Goal: Task Accomplishment & Management: Manage account settings

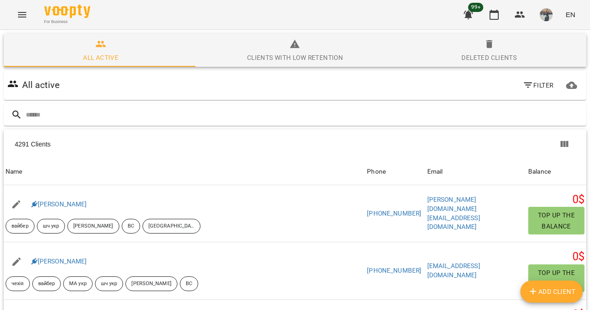
click at [18, 9] on icon "Menu" at bounding box center [22, 14] width 11 height 11
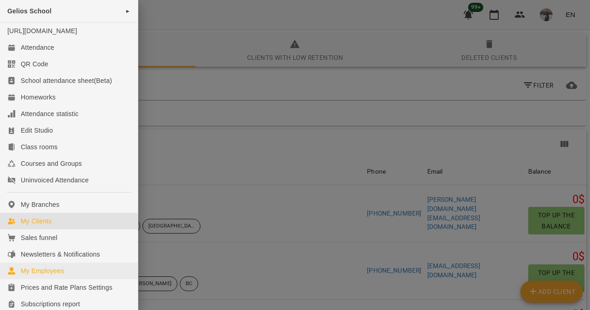
scroll to position [172, 0]
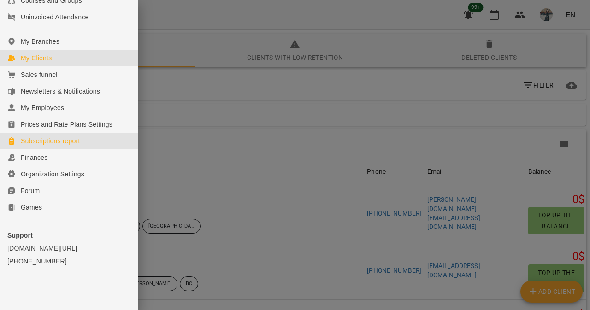
click at [77, 140] on div "Subscriptions report" at bounding box center [50, 140] width 59 height 9
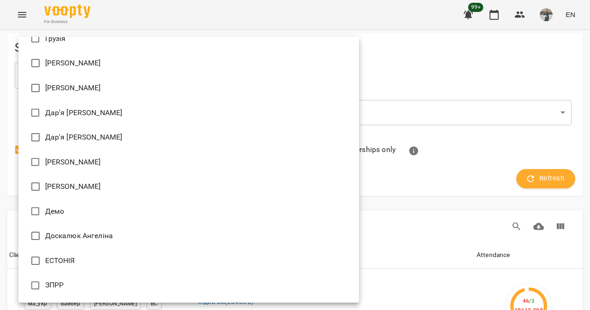
scroll to position [7072, 0]
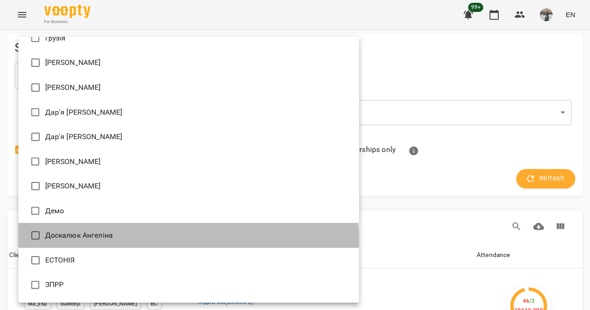
click at [123, 240] on li "Доскалюк Ангеліна" at bounding box center [188, 235] width 340 height 25
type input "**********"
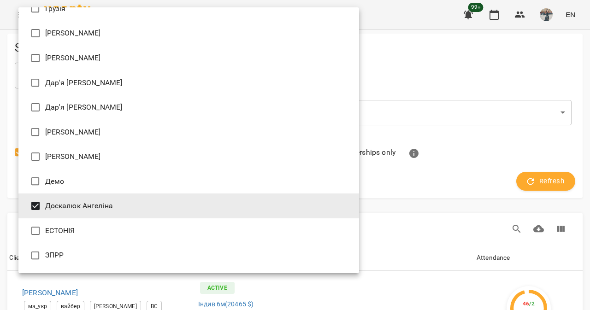
scroll to position [662, 0]
click at [496, 101] on div at bounding box center [295, 155] width 590 height 310
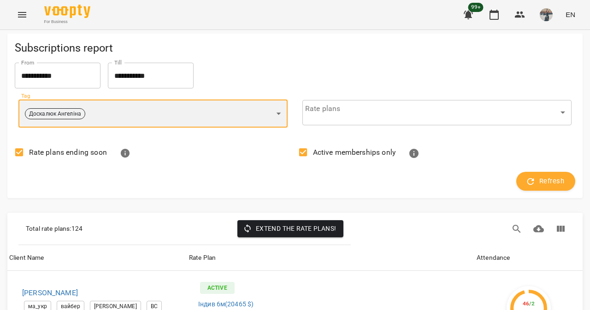
scroll to position [0, 0]
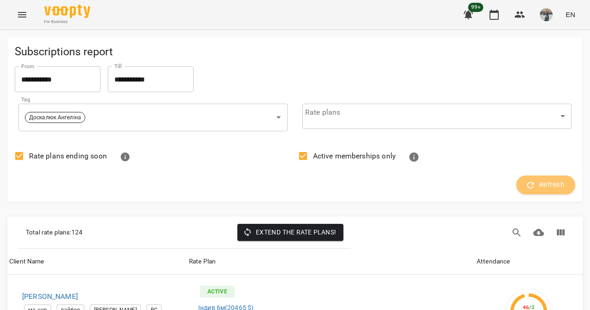
drag, startPoint x: 539, startPoint y: 183, endPoint x: 492, endPoint y: 157, distance: 54.0
click at [539, 183] on span "Refresh" at bounding box center [545, 185] width 37 height 12
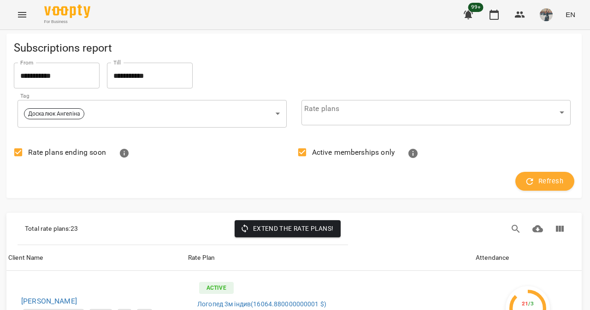
scroll to position [352, 1]
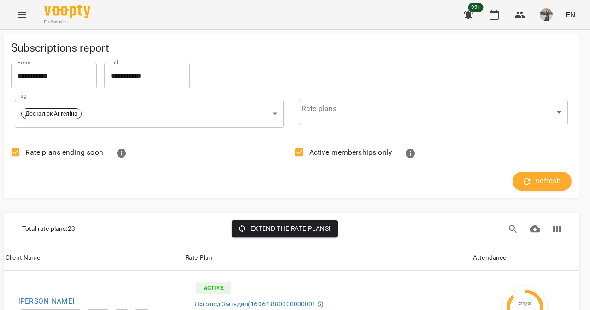
scroll to position [738, 4]
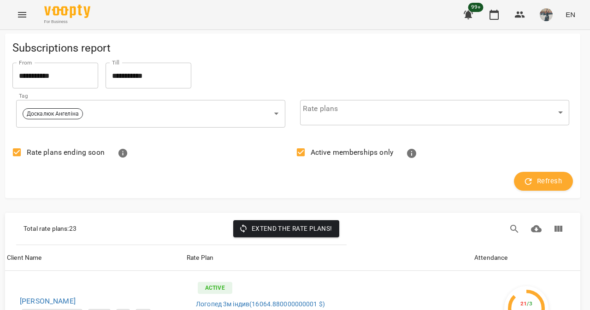
scroll to position [1735, 2]
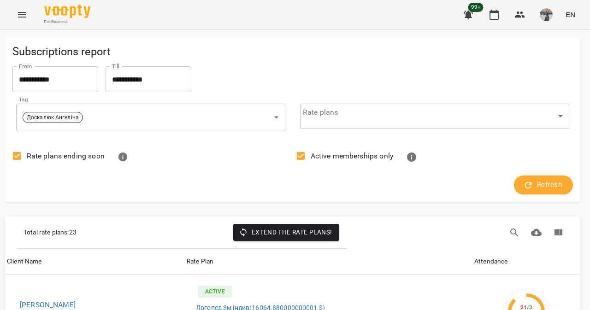
click at [93, 163] on label "Rate plans ending soon" at bounding box center [55, 155] width 97 height 19
click at [293, 241] on div "Total rate plans : 23 Extend the rate plans!" at bounding box center [181, 233] width 330 height 32
click at [97, 153] on span "Rate plans ending soon" at bounding box center [66, 156] width 78 height 11
click at [345, 154] on span "Active memberships only" at bounding box center [351, 156] width 82 height 11
click at [278, 234] on span "Extend the rate plans!" at bounding box center [286, 232] width 92 height 11
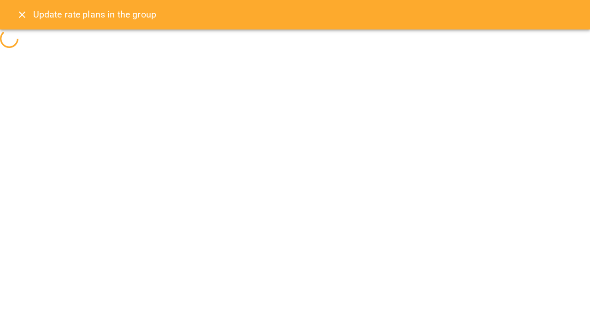
click at [20, 17] on icon "Close" at bounding box center [22, 15] width 6 height 6
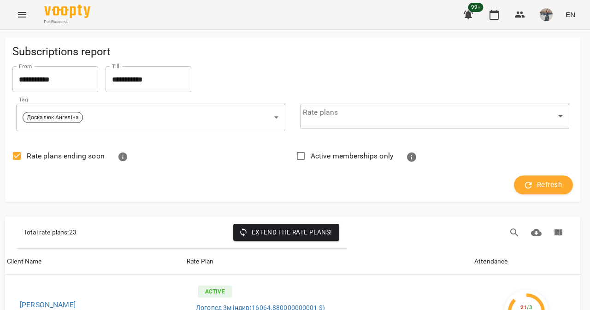
click at [543, 175] on div "Refresh" at bounding box center [293, 185] width 568 height 27
click at [539, 187] on span "Refresh" at bounding box center [543, 185] width 37 height 12
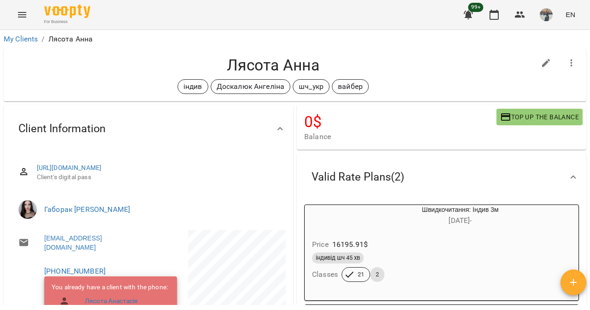
click at [566, 49] on div "Лясота Анна індив Доскалюк Ангеліна шч_укр вайбер" at bounding box center [295, 74] width 582 height 53
click at [566, 56] on button "button" at bounding box center [571, 63] width 22 height 22
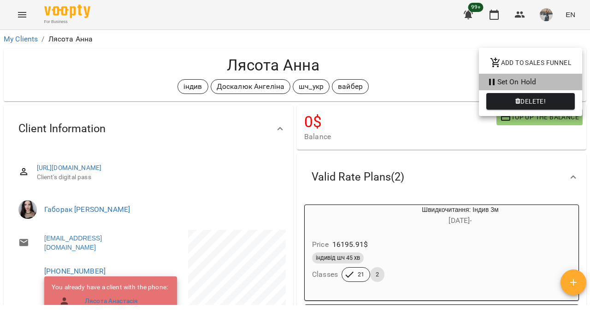
click at [499, 87] on li "Set On Hold" at bounding box center [530, 82] width 103 height 17
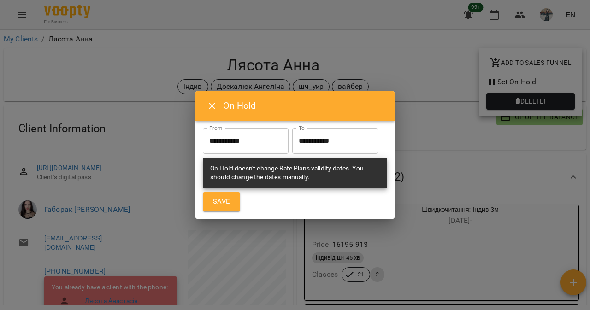
click at [292, 154] on input "**********" at bounding box center [335, 141] width 86 height 26
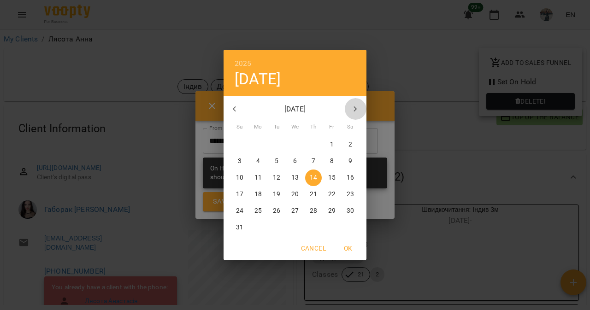
click at [355, 116] on button "button" at bounding box center [355, 109] width 22 height 22
click at [259, 163] on p "8" at bounding box center [258, 161] width 4 height 9
type input "**********"
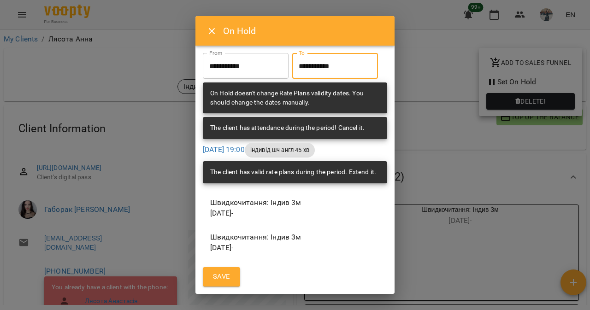
scroll to position [26, 0]
click at [214, 279] on span "Save" at bounding box center [221, 277] width 17 height 12
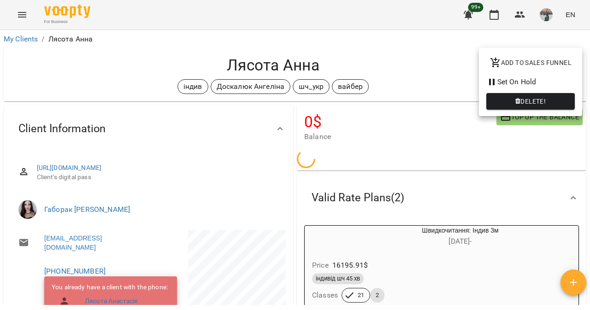
click at [118, 200] on div at bounding box center [295, 155] width 590 height 310
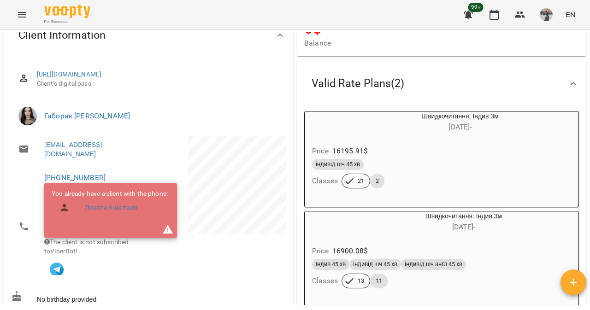
scroll to position [94, 0]
click at [111, 209] on link "Лясота Анастасія" at bounding box center [111, 207] width 53 height 9
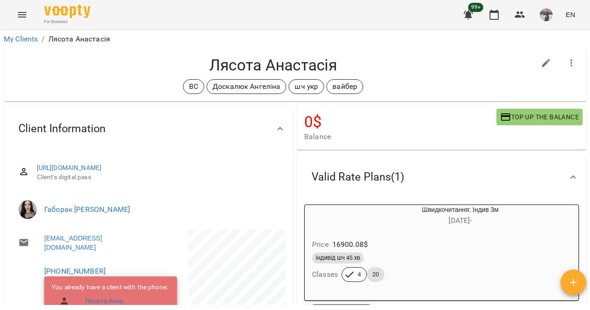
click at [573, 68] on button "button" at bounding box center [571, 63] width 22 height 22
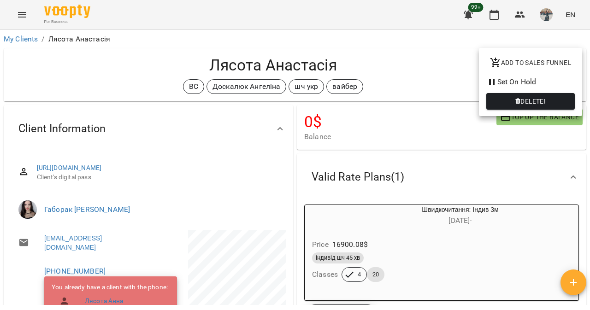
click at [543, 81] on li "Set On Hold" at bounding box center [530, 82] width 103 height 17
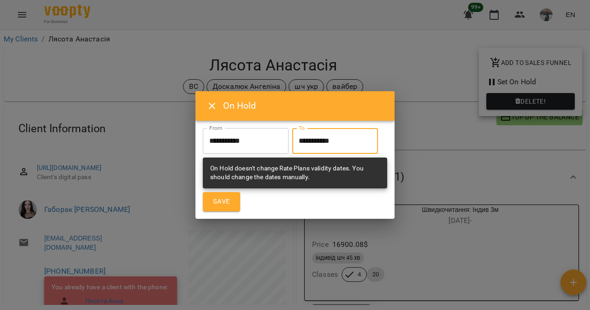
click at [292, 154] on input "**********" at bounding box center [335, 141] width 86 height 26
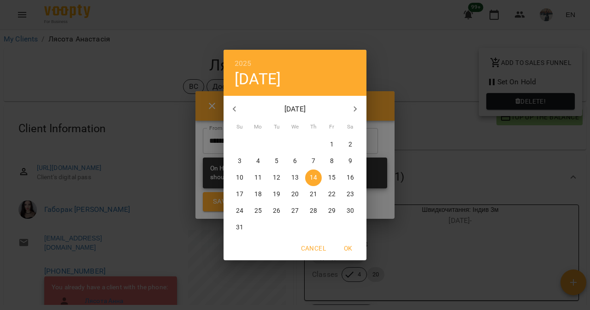
click at [359, 109] on icon "button" at bounding box center [355, 109] width 11 height 11
click at [260, 159] on span "8" at bounding box center [258, 161] width 17 height 9
type input "**********"
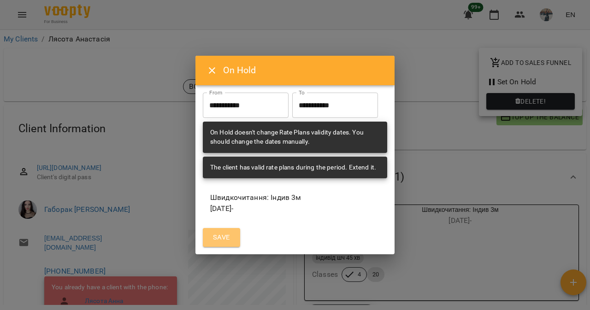
click at [236, 247] on button "Save" at bounding box center [221, 237] width 37 height 19
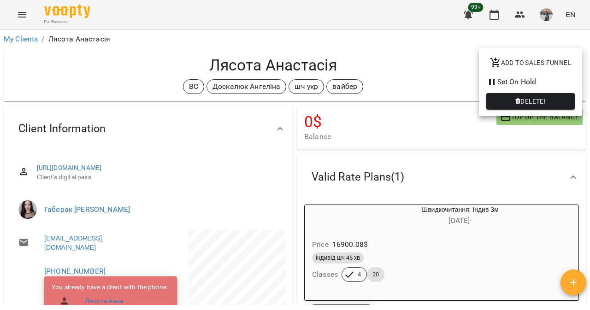
click at [324, 130] on div at bounding box center [295, 155] width 590 height 310
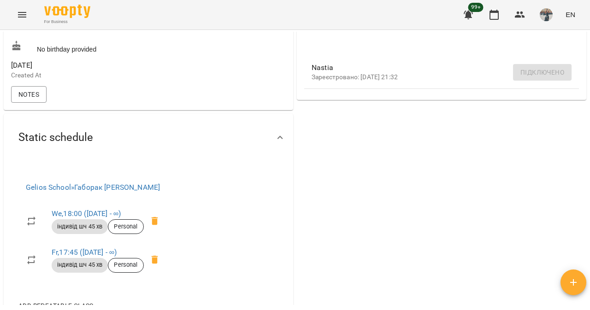
scroll to position [338, 0]
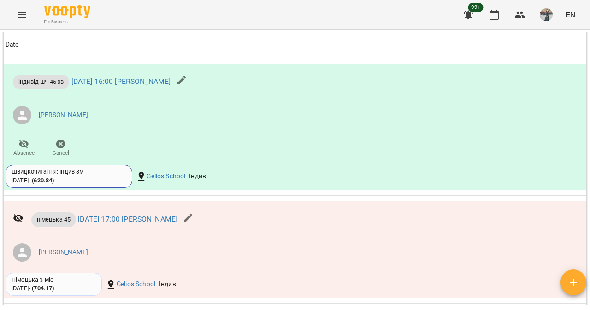
scroll to position [1762, 0]
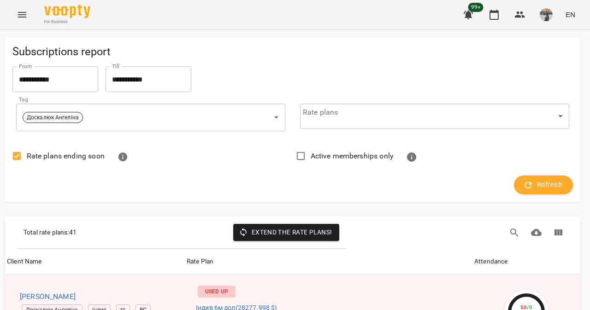
scroll to position [72, 2]
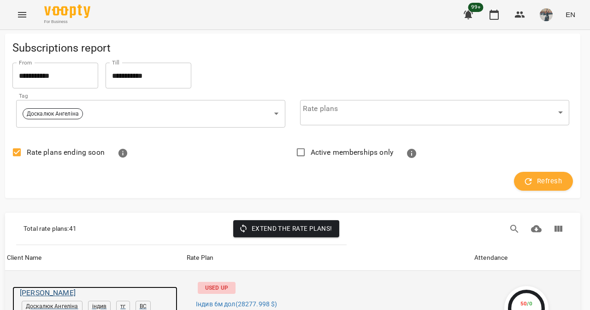
click at [49, 287] on h6 "[PERSON_NAME]" at bounding box center [99, 293] width 158 height 13
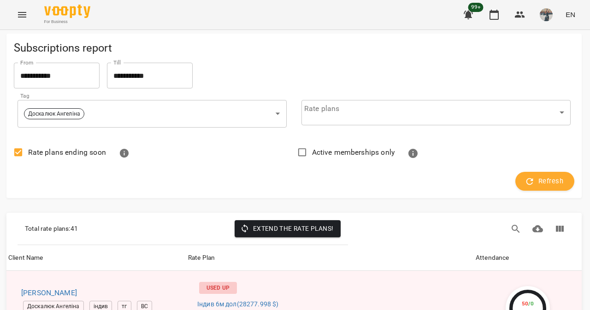
scroll to position [3088, 1]
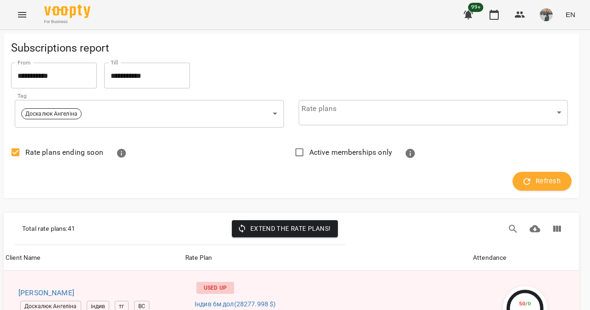
scroll to position [1728, 4]
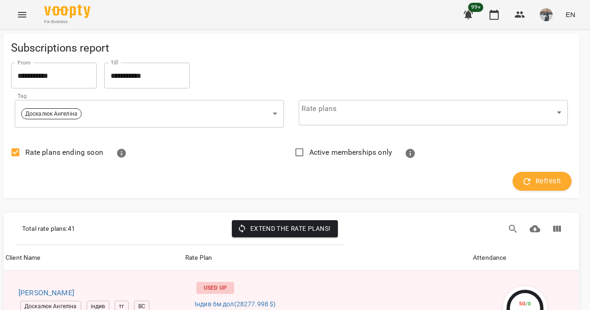
scroll to position [0, 4]
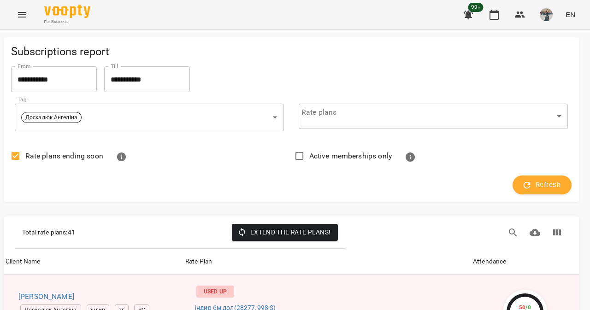
click at [25, 23] on button "Menu" at bounding box center [22, 15] width 22 height 22
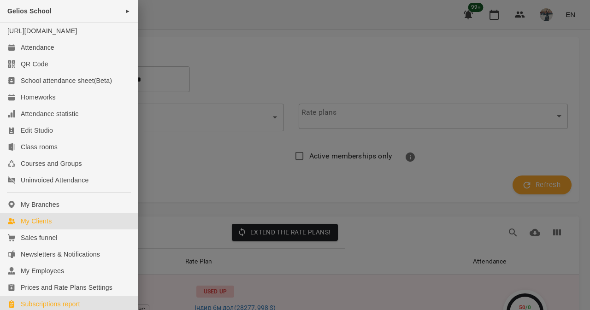
click at [50, 226] on div "My Clients" at bounding box center [36, 221] width 31 height 9
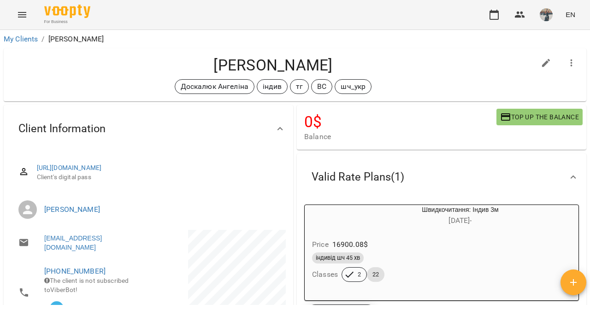
click at [566, 60] on icon "button" at bounding box center [571, 63] width 11 height 11
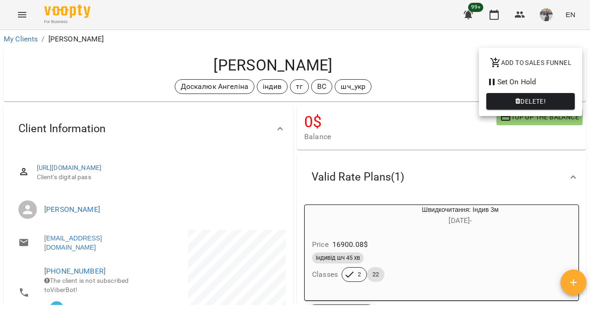
click at [528, 87] on li "Set On Hold" at bounding box center [530, 82] width 103 height 17
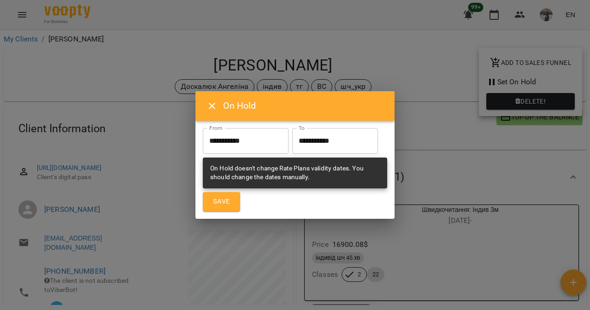
click at [292, 146] on input "**********" at bounding box center [335, 141] width 86 height 26
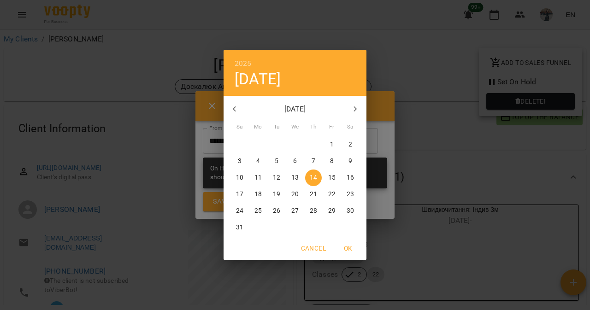
click at [238, 234] on button "31" at bounding box center [239, 227] width 17 height 17
type input "**********"
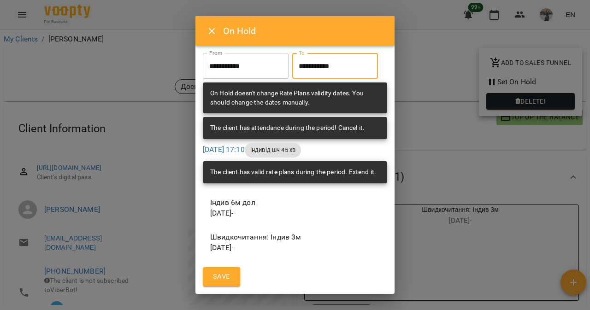
scroll to position [26, 0]
click at [226, 279] on span "Save" at bounding box center [221, 277] width 17 height 12
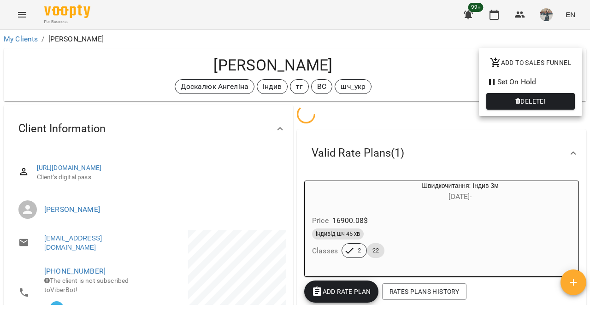
click at [272, 133] on div at bounding box center [295, 155] width 590 height 310
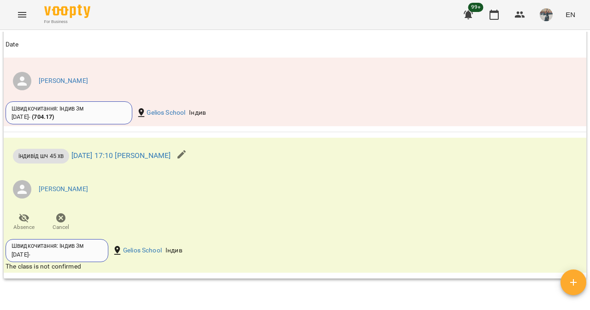
scroll to position [1001, 0]
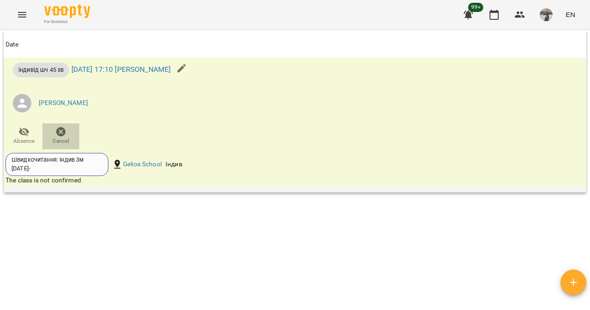
click at [58, 131] on icon "button" at bounding box center [60, 131] width 9 height 9
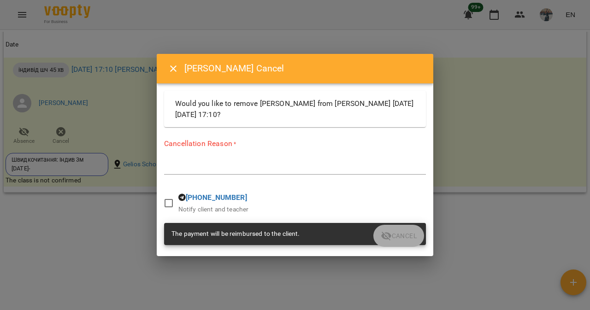
click at [179, 165] on textarea at bounding box center [295, 167] width 262 height 9
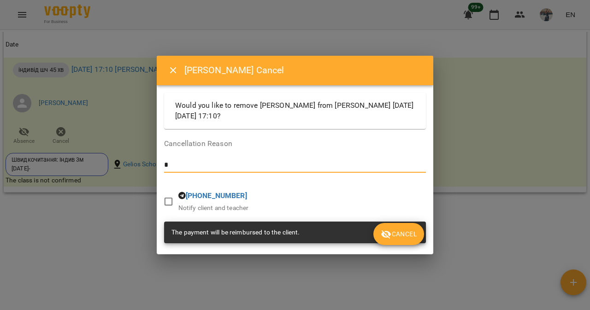
type textarea "*"
click at [419, 235] on button "Cancel" at bounding box center [398, 234] width 51 height 22
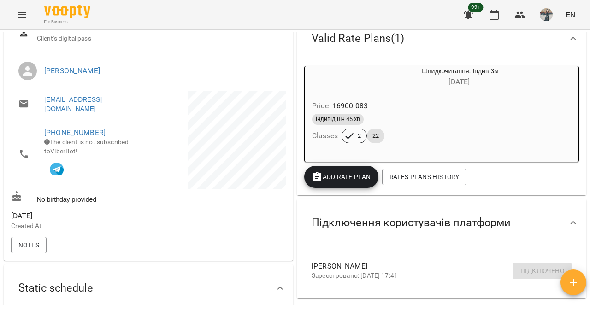
scroll to position [0, 0]
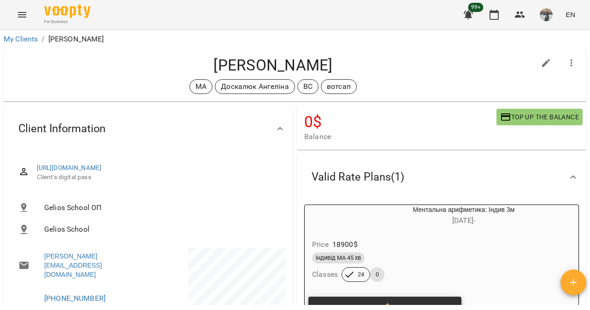
click at [565, 72] on button "button" at bounding box center [571, 63] width 22 height 22
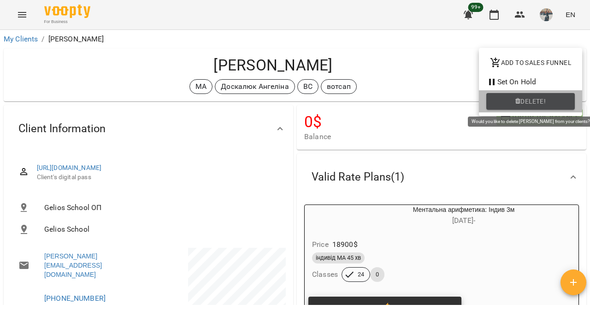
click at [540, 108] on button "Delete!" at bounding box center [530, 101] width 88 height 17
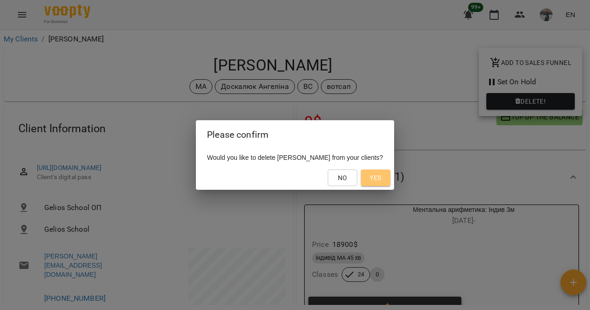
click at [383, 173] on span "Yes" at bounding box center [375, 177] width 15 height 11
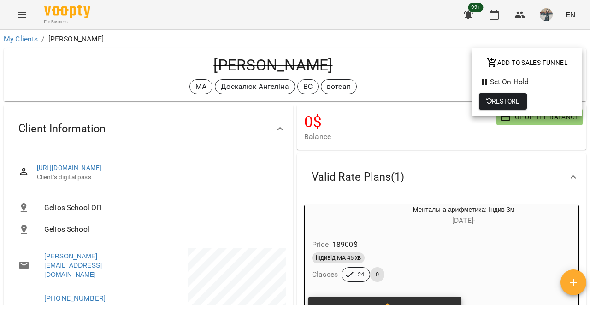
click at [390, 226] on div at bounding box center [295, 155] width 590 height 310
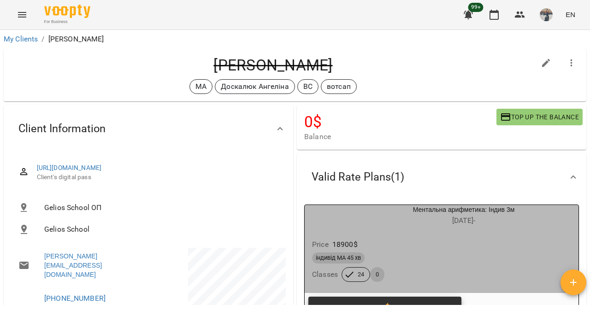
click at [354, 224] on h6 "01 Mar -" at bounding box center [463, 220] width 229 height 13
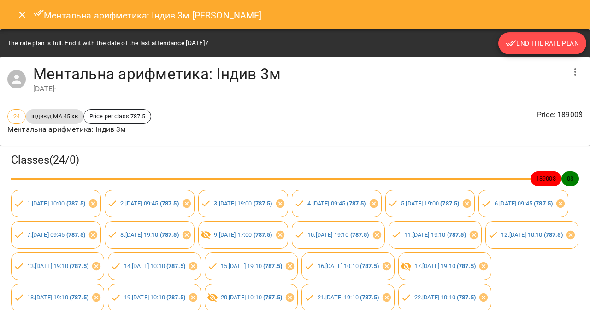
click at [553, 38] on span "End the rate plan" at bounding box center [541, 43] width 73 height 11
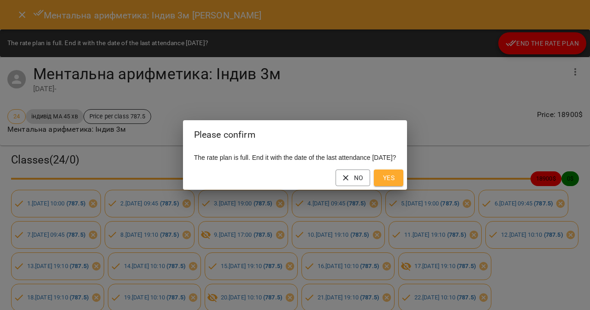
click at [403, 177] on button "Yes" at bounding box center [388, 178] width 29 height 17
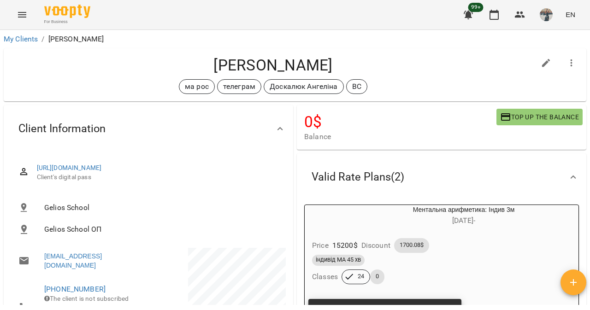
scroll to position [230, 0]
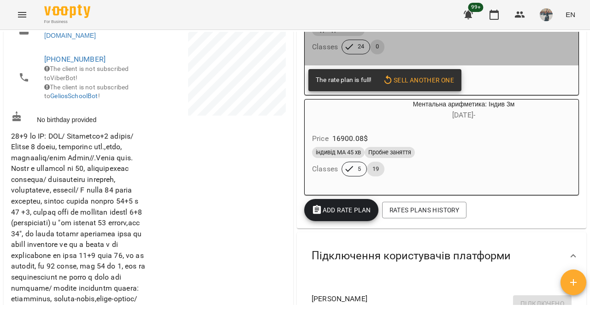
click at [414, 67] on div "Price 15200 $ Discount 1700.08$ індивід МА 45 хв Classes 24 0" at bounding box center [441, 33] width 277 height 68
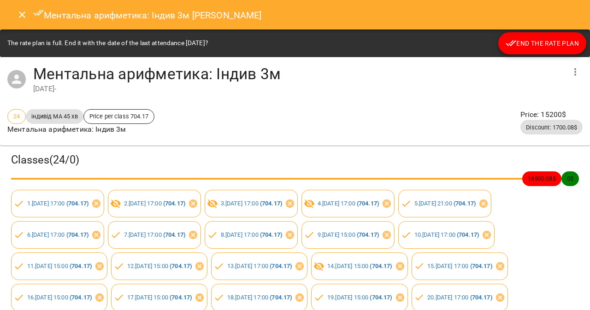
click at [553, 43] on span "End the rate plan" at bounding box center [541, 43] width 73 height 11
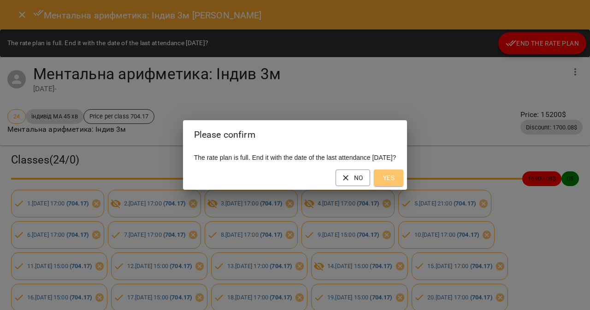
click at [403, 175] on button "Yes" at bounding box center [388, 178] width 29 height 17
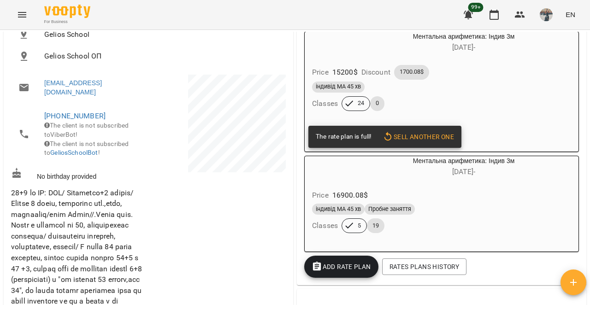
scroll to position [0, 0]
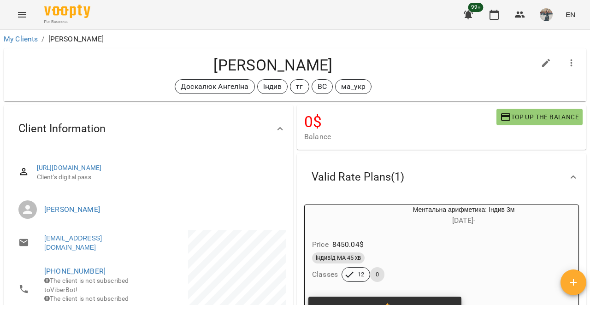
click at [427, 233] on div "Price 8450.04 $ індивід МА 45 хв Classes 12 0" at bounding box center [441, 262] width 274 height 63
click at [417, 235] on div "Price 8450.04 $ індивід МА 45 хв Classes 12 0" at bounding box center [441, 262] width 274 height 63
click at [384, 190] on div "Valid Rate Plans ( 1 )" at bounding box center [357, 177] width 107 height 29
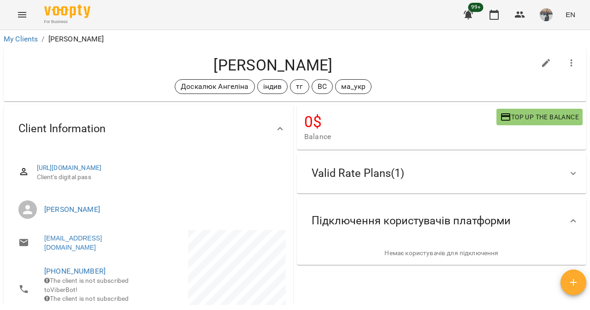
click at [356, 182] on div "Valid Rate Plans ( 1 )" at bounding box center [357, 173] width 107 height 29
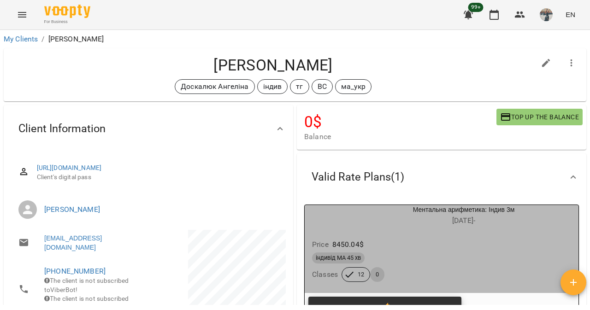
click at [360, 216] on h6 "[DATE] -" at bounding box center [463, 220] width 229 height 13
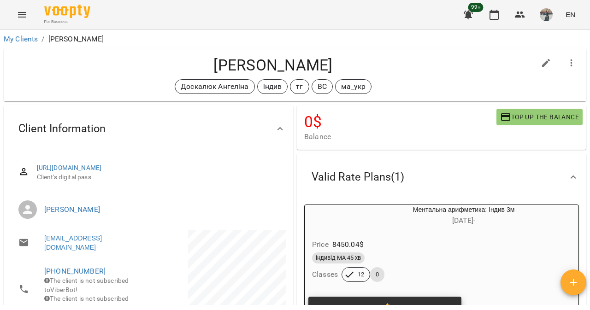
click at [410, 235] on div "Price 8450.04 $ індивід МА 45 хв Classes 12 0" at bounding box center [441, 262] width 274 height 63
click at [356, 299] on div "The rate plan is full! Sell another one" at bounding box center [384, 308] width 153 height 22
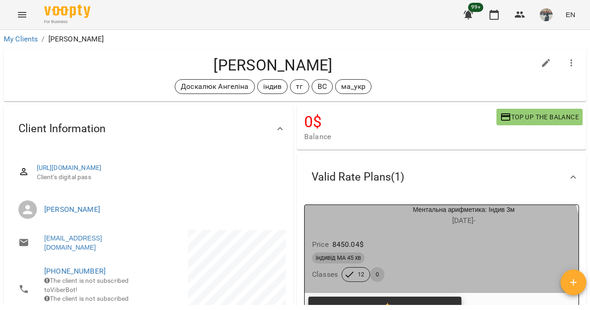
click at [346, 274] on icon "button" at bounding box center [349, 274] width 11 height 11
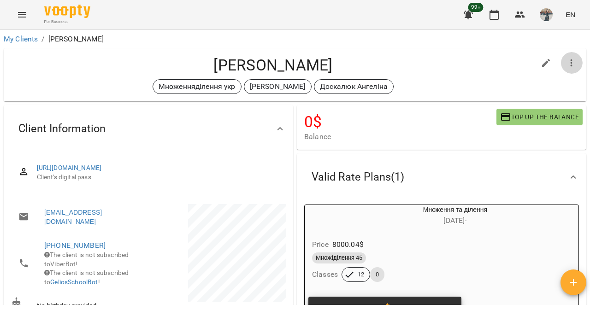
click at [568, 63] on icon "button" at bounding box center [571, 63] width 11 height 11
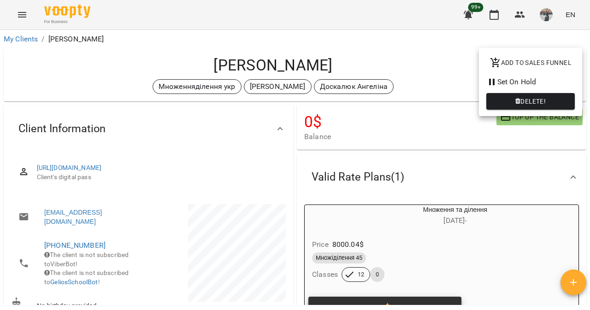
click at [515, 96] on span "Delete!" at bounding box center [530, 101] width 74 height 11
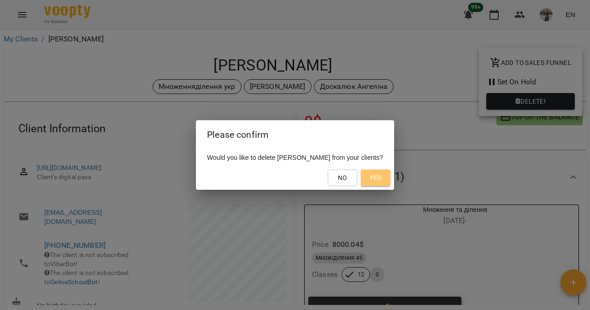
click at [381, 176] on span "Yes" at bounding box center [375, 177] width 12 height 11
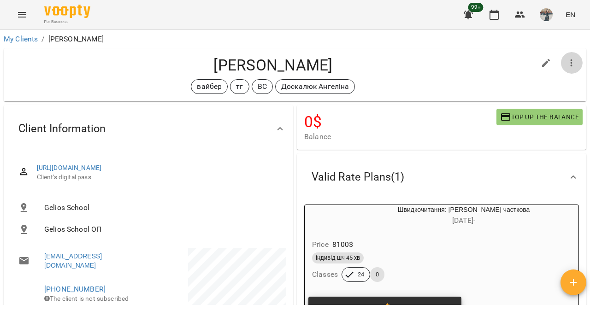
click at [565, 69] on button "button" at bounding box center [571, 63] width 22 height 22
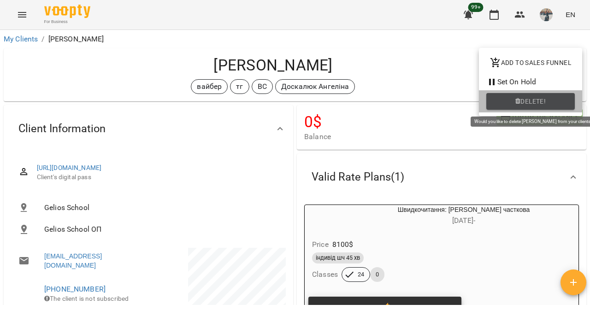
click at [545, 100] on span "Delete!" at bounding box center [532, 101] width 25 height 11
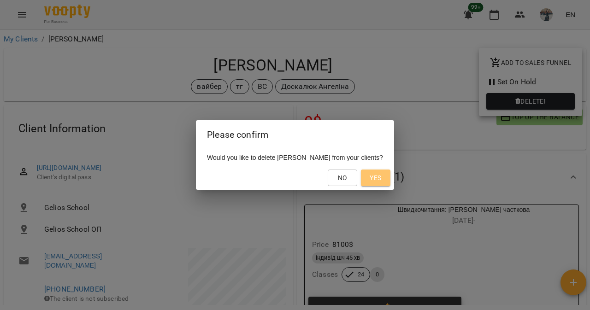
click at [381, 174] on span "Yes" at bounding box center [375, 177] width 12 height 11
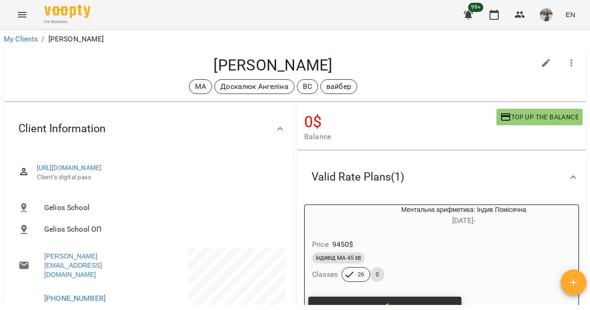
click at [550, 67] on div at bounding box center [546, 63] width 26 height 26
click at [560, 68] on button "button" at bounding box center [571, 63] width 22 height 22
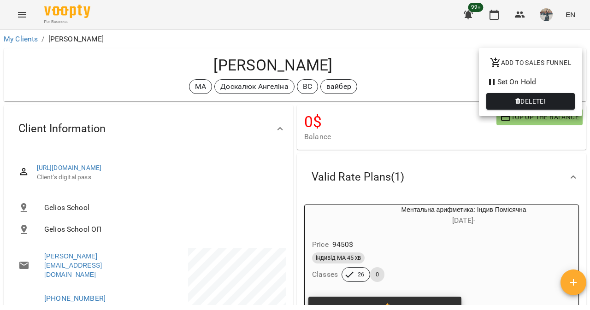
click at [531, 99] on span "Delete!" at bounding box center [532, 101] width 25 height 11
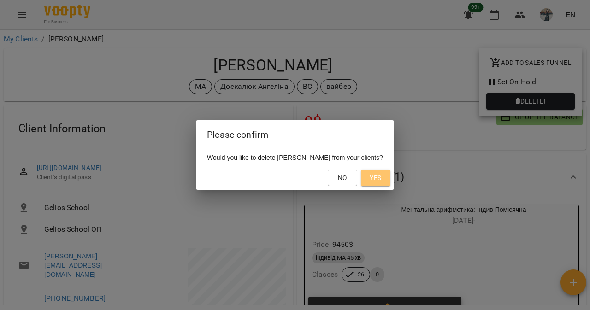
click at [381, 183] on span "Yes" at bounding box center [375, 177] width 12 height 11
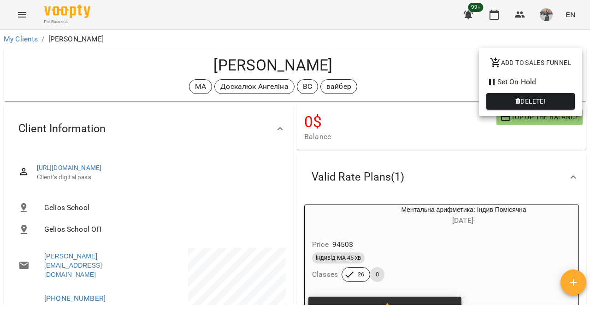
click at [388, 253] on div at bounding box center [295, 155] width 590 height 310
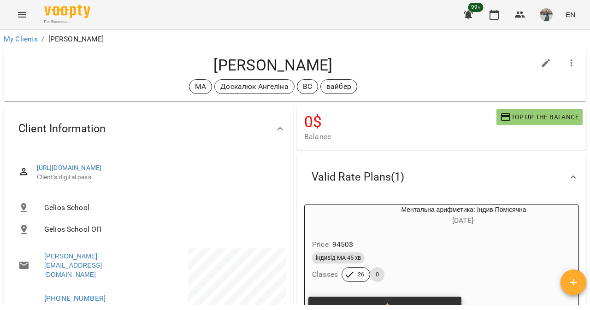
click at [388, 253] on div "індивід МА 45 хв" at bounding box center [441, 257] width 259 height 11
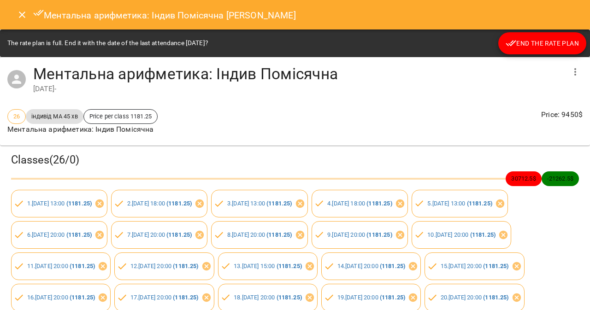
click at [528, 42] on span "End the rate plan" at bounding box center [541, 43] width 73 height 11
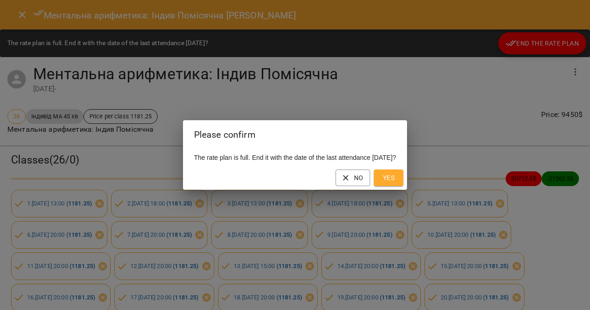
click at [396, 177] on span "Yes" at bounding box center [388, 177] width 15 height 11
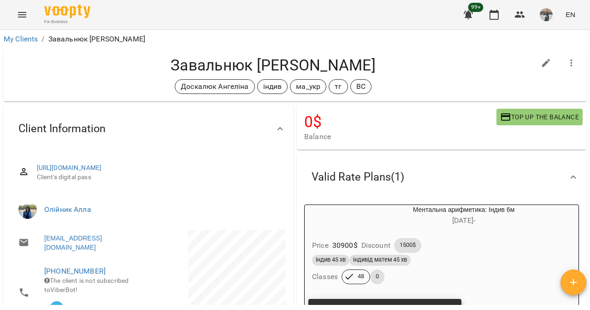
scroll to position [192, 0]
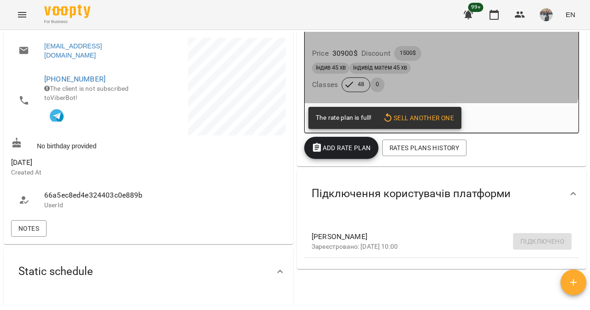
click at [392, 60] on div "1500$" at bounding box center [407, 53] width 31 height 18
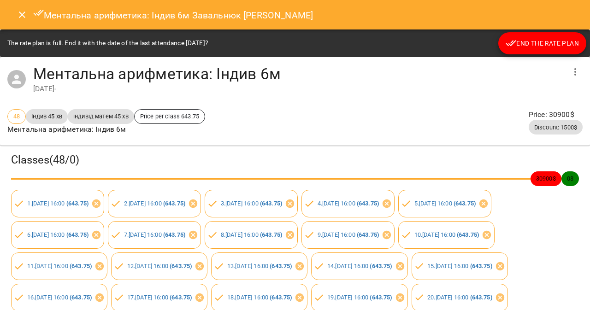
click at [543, 43] on span "End the rate plan" at bounding box center [541, 43] width 73 height 11
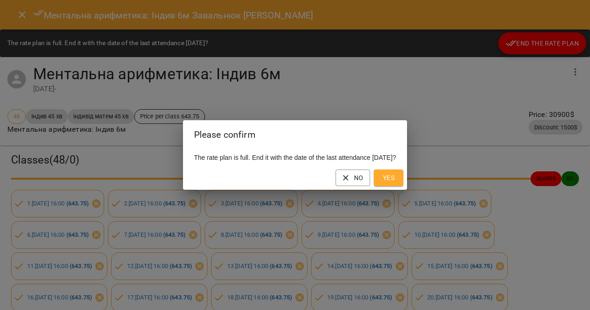
click at [403, 185] on button "Yes" at bounding box center [388, 178] width 29 height 17
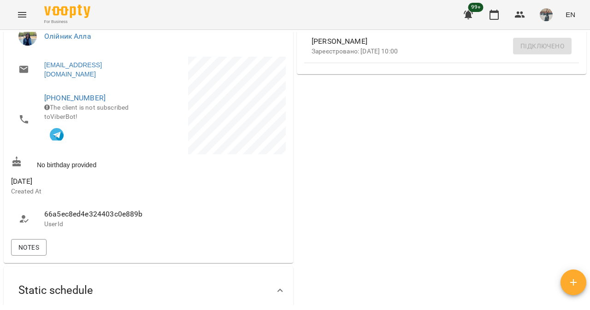
scroll to position [0, 0]
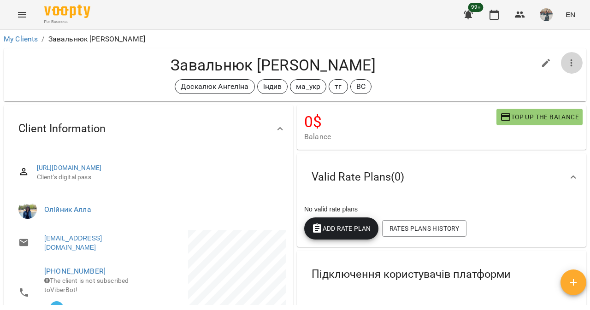
click at [560, 71] on button "button" at bounding box center [571, 63] width 22 height 22
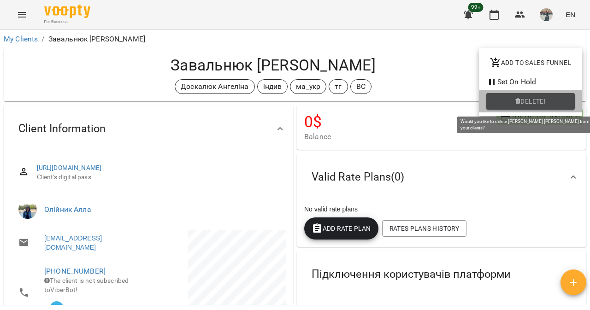
click at [521, 100] on span "Delete!" at bounding box center [532, 101] width 25 height 11
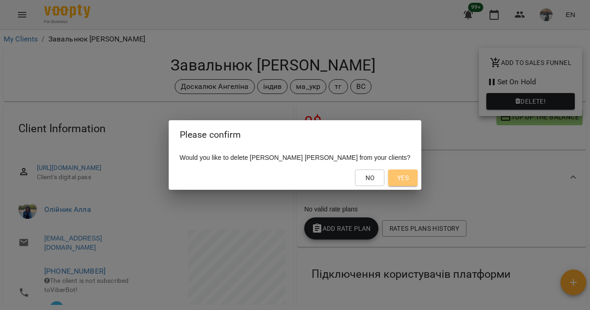
click at [397, 182] on span "Yes" at bounding box center [403, 177] width 12 height 11
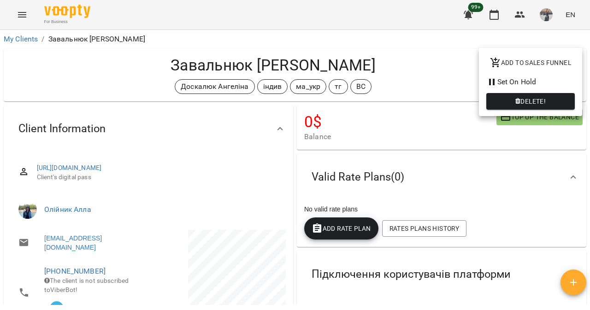
click at [385, 182] on div at bounding box center [295, 155] width 590 height 310
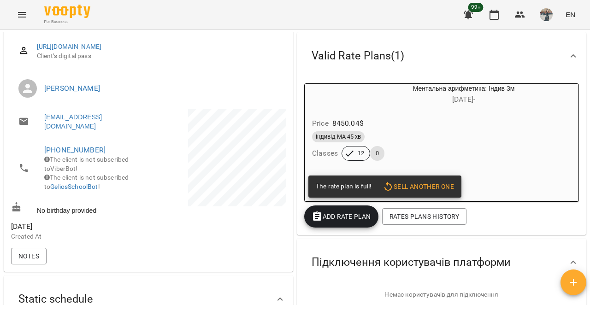
scroll to position [15, 0]
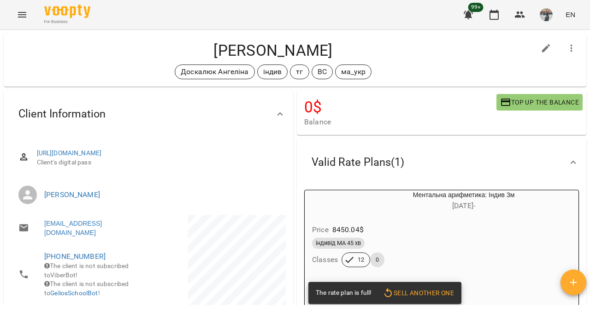
click at [396, 208] on h6 "[DATE] -" at bounding box center [463, 205] width 229 height 13
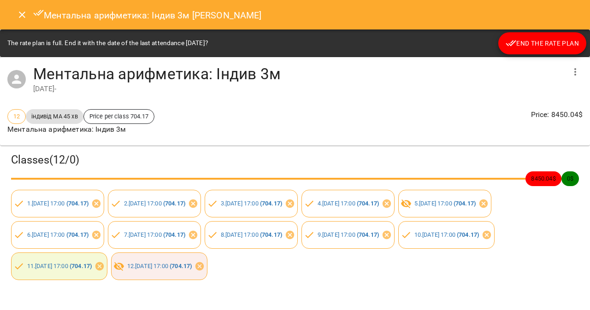
click at [577, 76] on icon "button" at bounding box center [574, 71] width 11 height 11
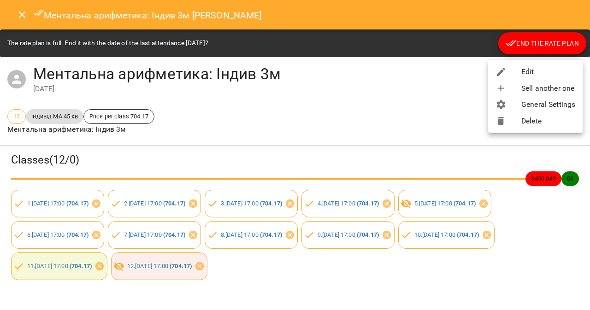
click at [536, 69] on li "Edit" at bounding box center [535, 72] width 94 height 17
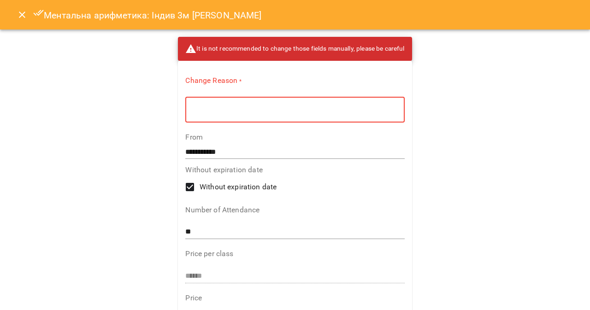
click at [279, 108] on textarea at bounding box center [295, 109] width 206 height 9
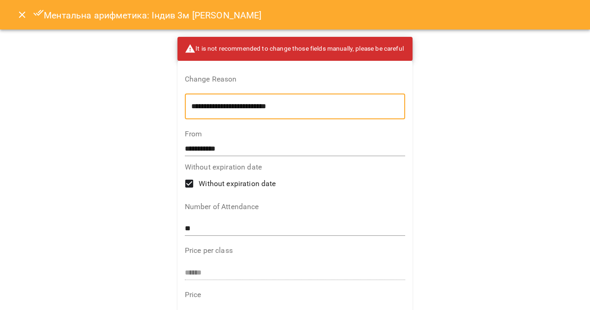
type textarea "**********"
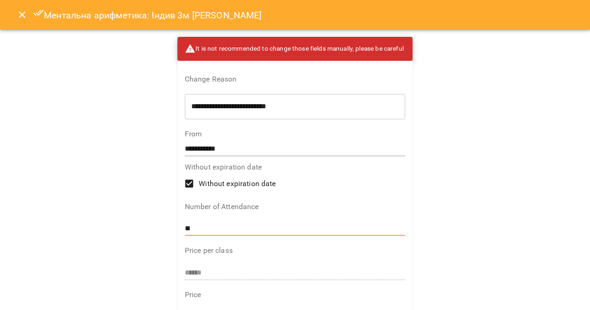
click at [198, 231] on input "**" at bounding box center [295, 229] width 221 height 15
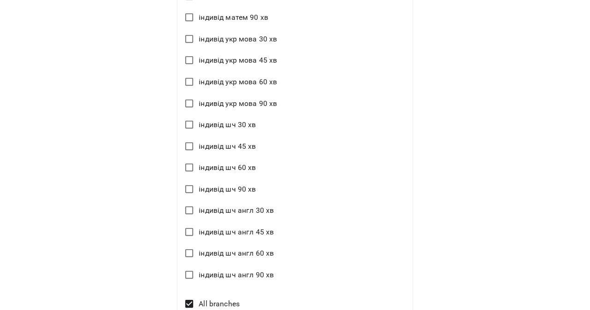
scroll to position [1279, 0]
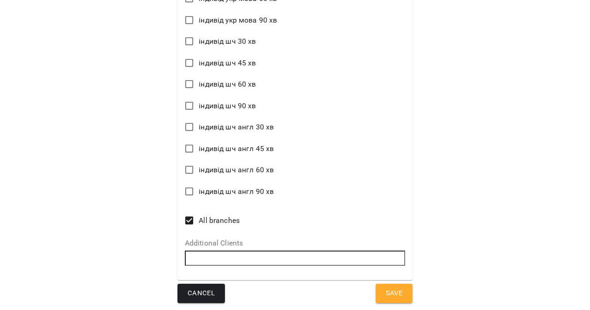
type input "**"
click at [388, 289] on span "Save" at bounding box center [394, 293] width 17 height 12
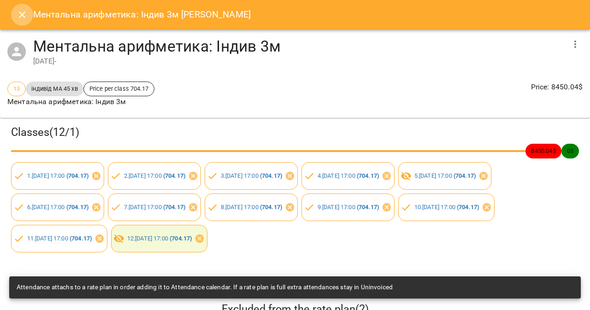
click at [19, 15] on icon "Close" at bounding box center [22, 14] width 11 height 11
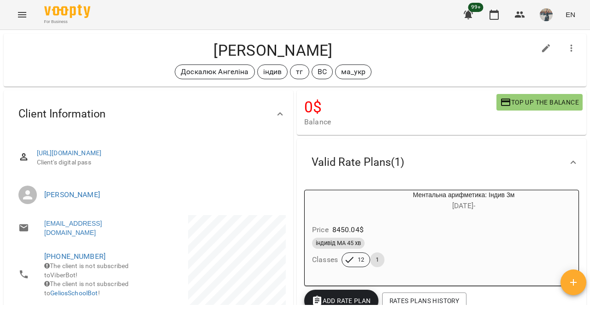
click at [24, 32] on div "[PERSON_NAME] [PERSON_NAME] індив тг ВС ма_укр" at bounding box center [295, 60] width 586 height 57
click at [23, 17] on icon "Menu" at bounding box center [22, 15] width 8 height 6
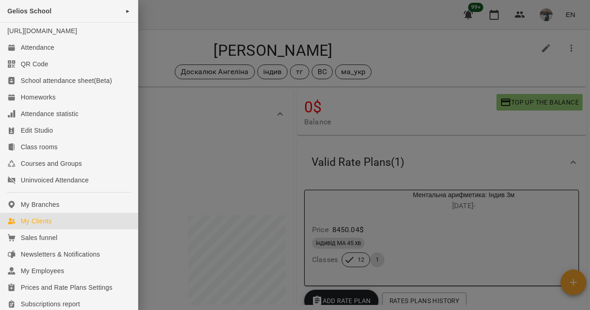
click at [50, 226] on div "My Clients" at bounding box center [36, 221] width 31 height 9
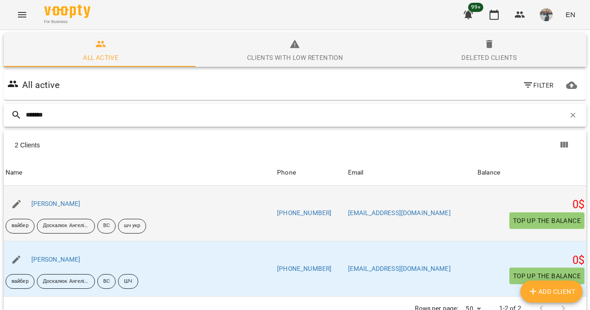
type input "*******"
drag, startPoint x: 460, startPoint y: 213, endPoint x: 358, endPoint y: 214, distance: 101.8
click at [358, 214] on tr "Name [PERSON_NAME] вайбер [PERSON_NAME] ВС шч укр Phone [PHONE_NUMBER] Email [E…" at bounding box center [295, 213] width 582 height 55
copy tr "Email [EMAIL_ADDRESS][DOMAIN_NAME]"
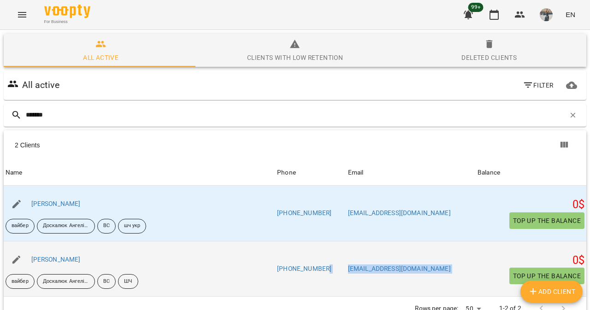
drag, startPoint x: 463, startPoint y: 268, endPoint x: 357, endPoint y: 259, distance: 107.2
click at [354, 260] on tr "Name [PERSON_NAME] [PERSON_NAME] ВС ШЧ Phone [PHONE_NUMBER] Email [EMAIL_ADDRES…" at bounding box center [295, 269] width 582 height 56
copy tr "Email [EMAIL_ADDRESS][DOMAIN_NAME] Balance"
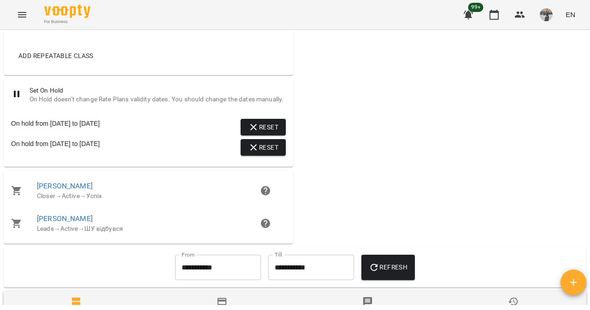
scroll to position [588, 0]
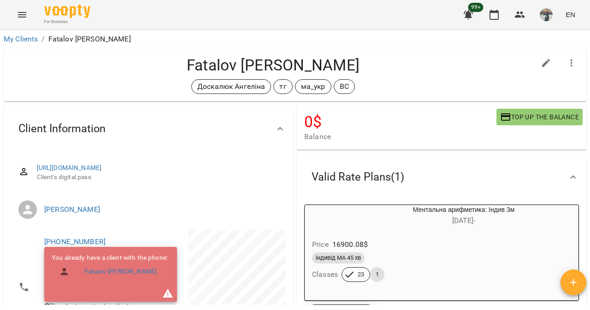
scroll to position [266, 0]
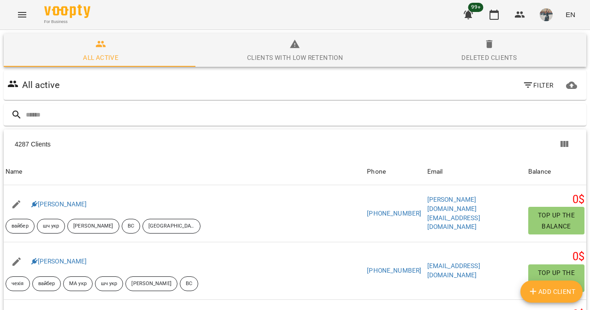
click at [29, 22] on button "Menu" at bounding box center [22, 15] width 22 height 22
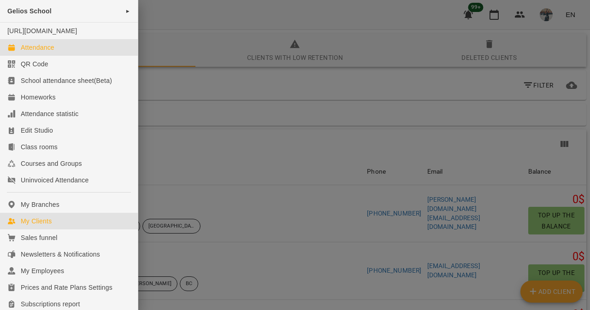
click at [67, 55] on link "Attendance" at bounding box center [69, 47] width 138 height 17
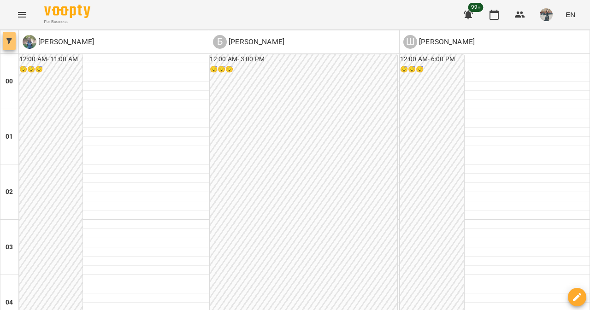
click at [9, 40] on icon "button" at bounding box center [9, 41] width 6 height 6
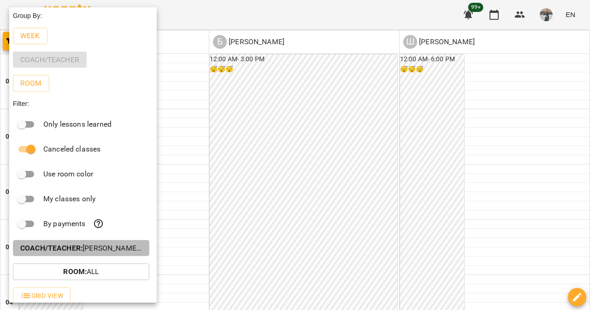
click at [93, 251] on p "Coach/Teacher : Бондарєва Валерія,Оладько Марія,Шкуренко Тетяна" at bounding box center [81, 248] width 122 height 11
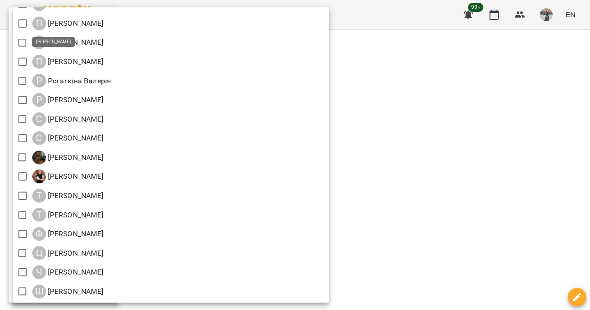
scroll to position [1023, 0]
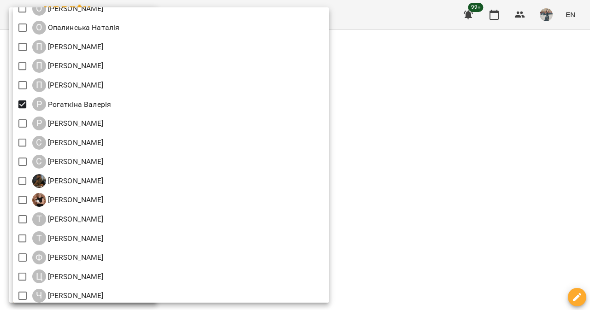
click at [474, 70] on div at bounding box center [295, 155] width 590 height 310
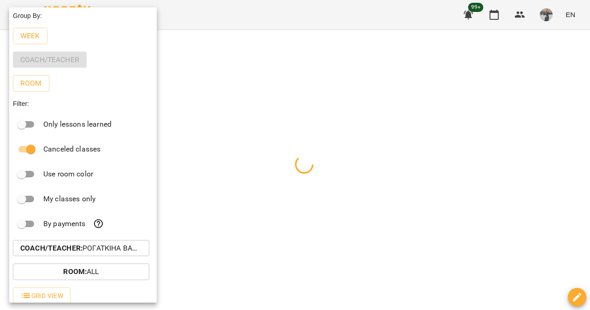
click at [474, 70] on div at bounding box center [295, 155] width 590 height 310
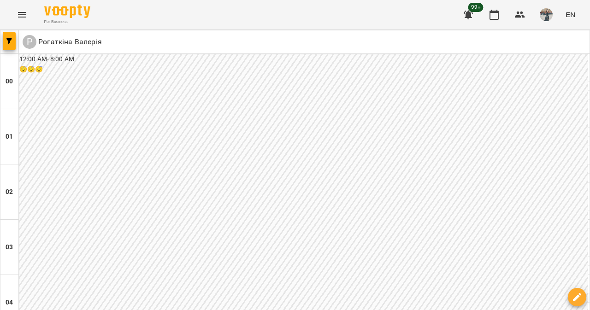
scroll to position [1131, 0]
type input "**********"
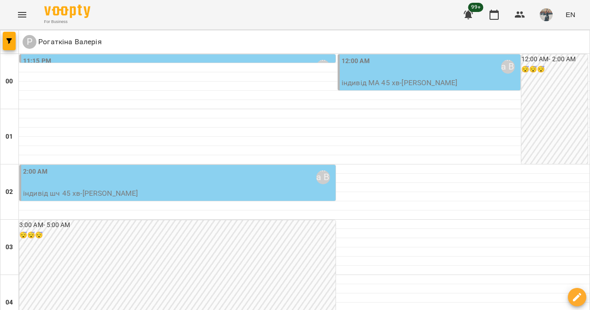
scroll to position [194, 0]
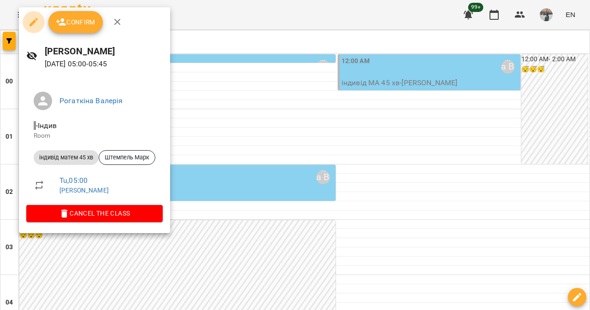
click at [29, 23] on icon "button" at bounding box center [33, 22] width 11 height 11
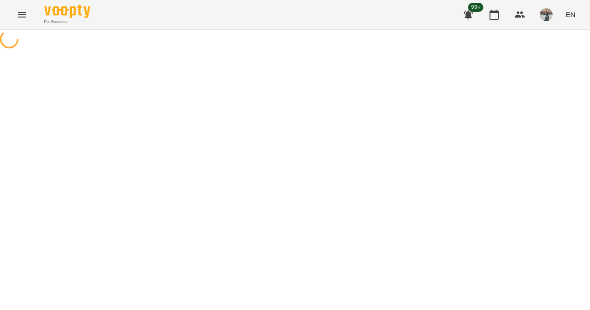
select select "**********"
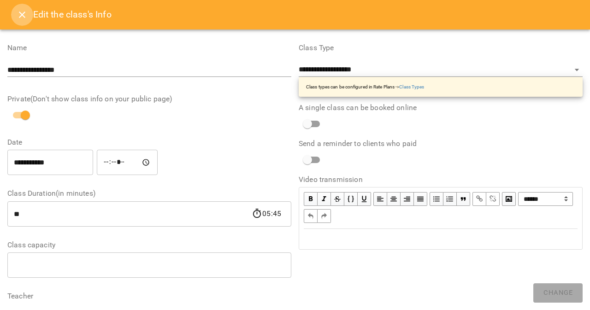
click at [18, 14] on icon "Close" at bounding box center [22, 14] width 11 height 11
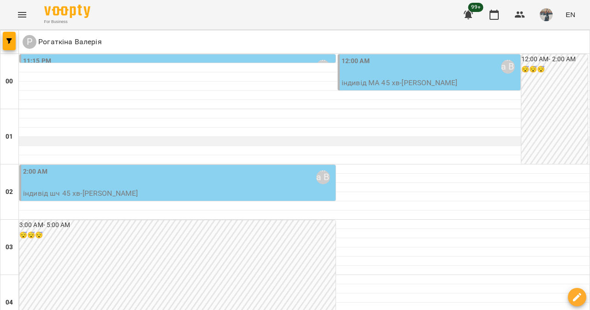
scroll to position [1131, 0]
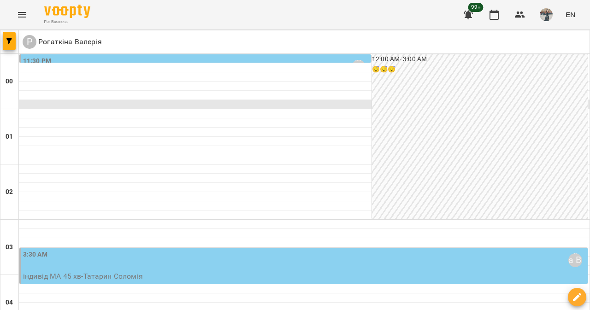
scroll to position [160, 0]
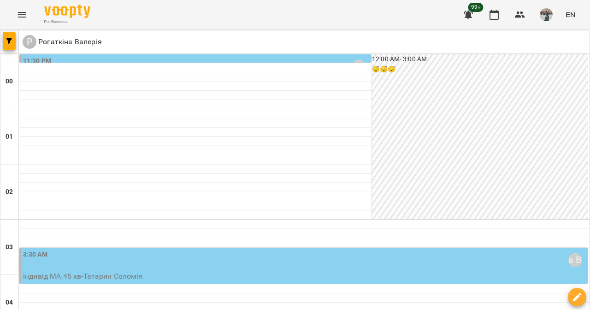
click at [287, 250] on div "3:30 AM Рогаткіна Валерія" at bounding box center [304, 260] width 562 height 21
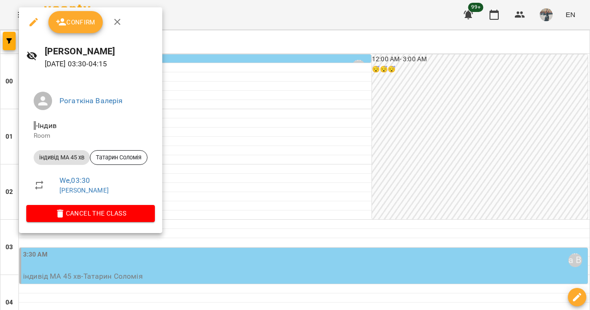
click at [346, 102] on div at bounding box center [295, 155] width 590 height 310
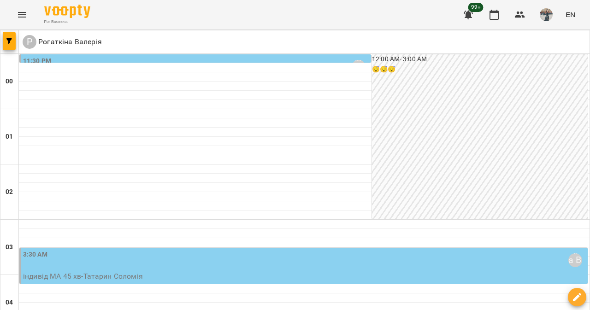
scroll to position [1131, 0]
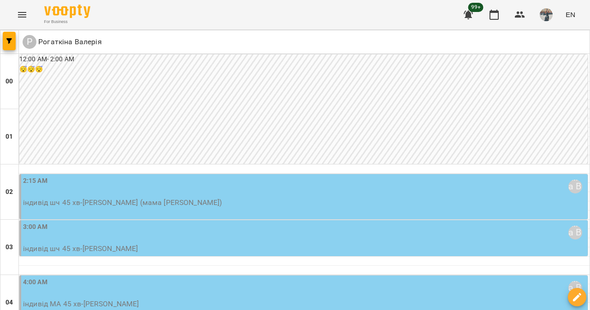
scroll to position [103, 0]
click at [226, 197] on p "індивід шч 45 хв - Нечаєв Артем (мама Доброва Надія)" at bounding box center [304, 202] width 562 height 11
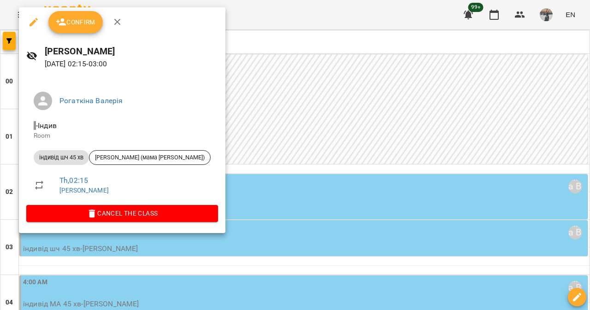
click at [340, 102] on div at bounding box center [295, 155] width 590 height 310
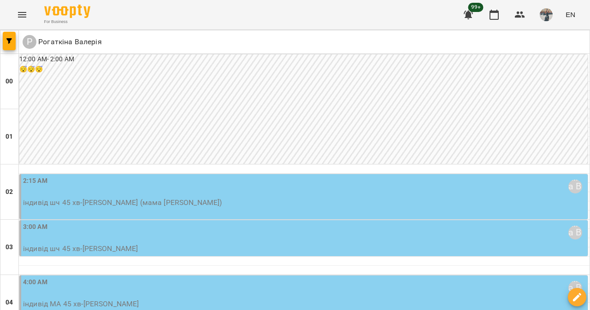
scroll to position [217, 0]
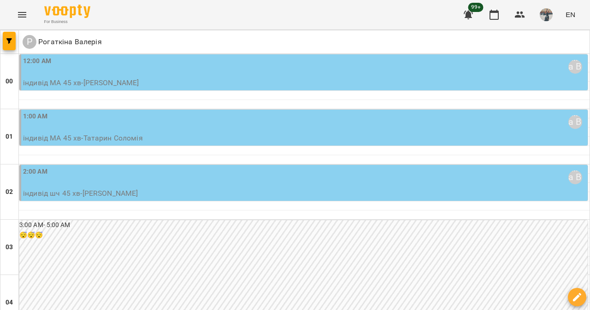
scroll to position [1131, 0]
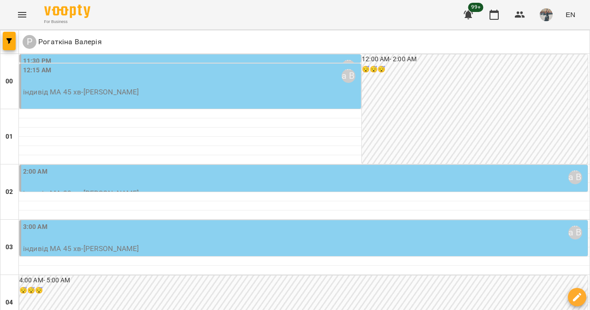
click at [167, 181] on div "2:00 AM Рогаткіна Валерія" at bounding box center [304, 177] width 562 height 21
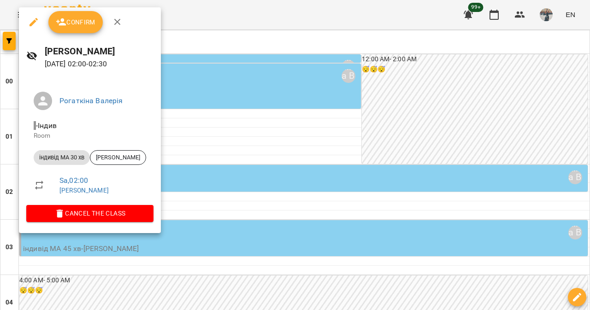
click at [28, 24] on icon "button" at bounding box center [33, 22] width 11 height 11
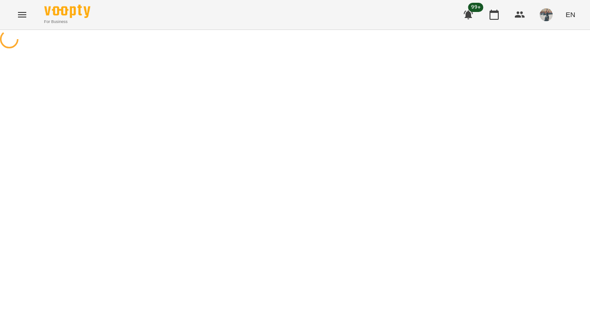
select select "**********"
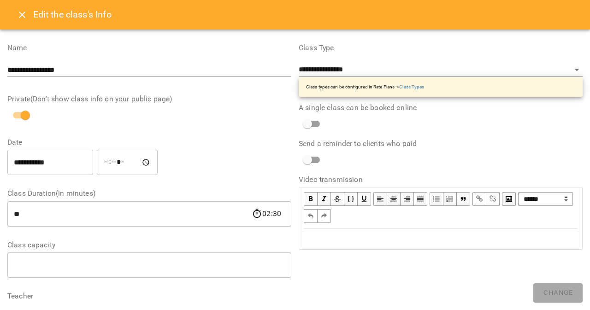
click at [27, 23] on button "Close" at bounding box center [22, 15] width 22 height 22
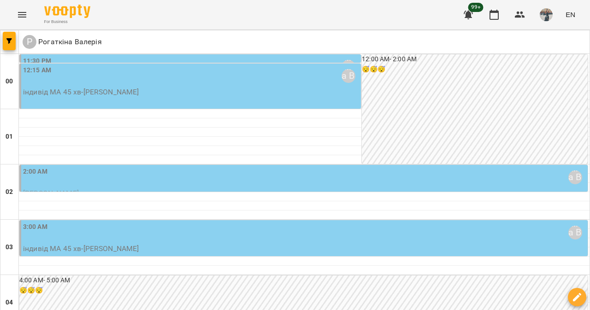
click at [187, 83] on div "12:15 AM Рогаткіна Валерія" at bounding box center [191, 75] width 336 height 21
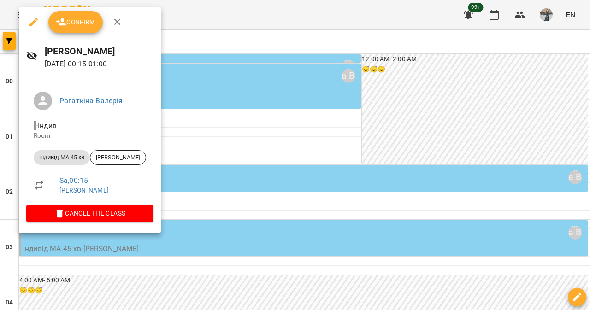
click at [289, 56] on div at bounding box center [295, 155] width 590 height 310
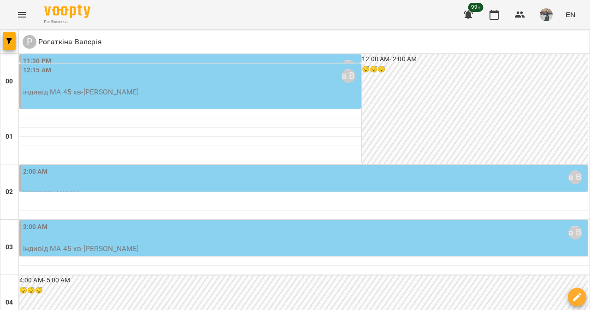
scroll to position [134, 0]
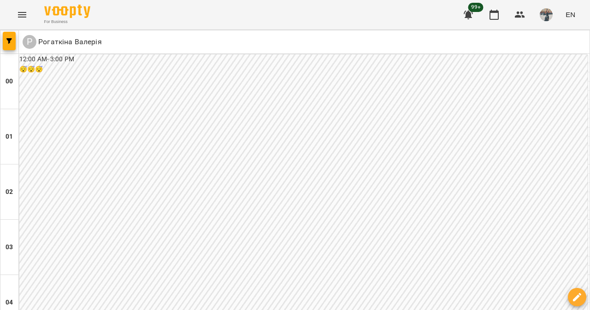
scroll to position [1131, 0]
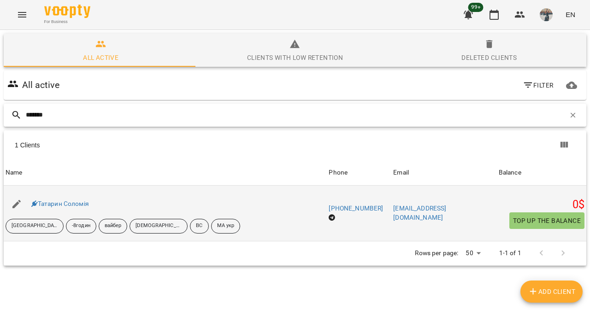
scroll to position [41, 0]
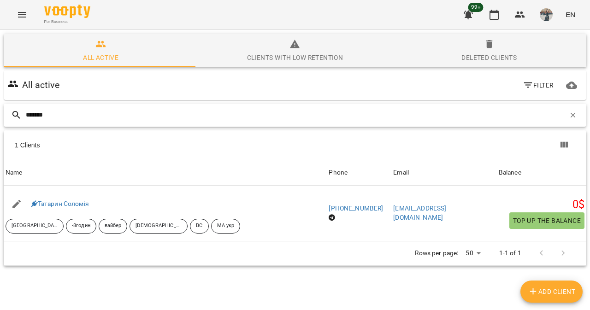
type input "*"
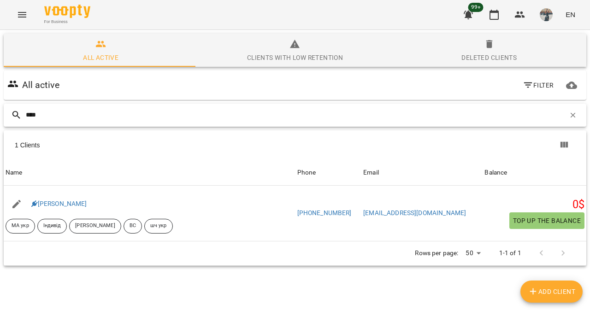
type input "****"
